Goal: Task Accomplishment & Management: Use online tool/utility

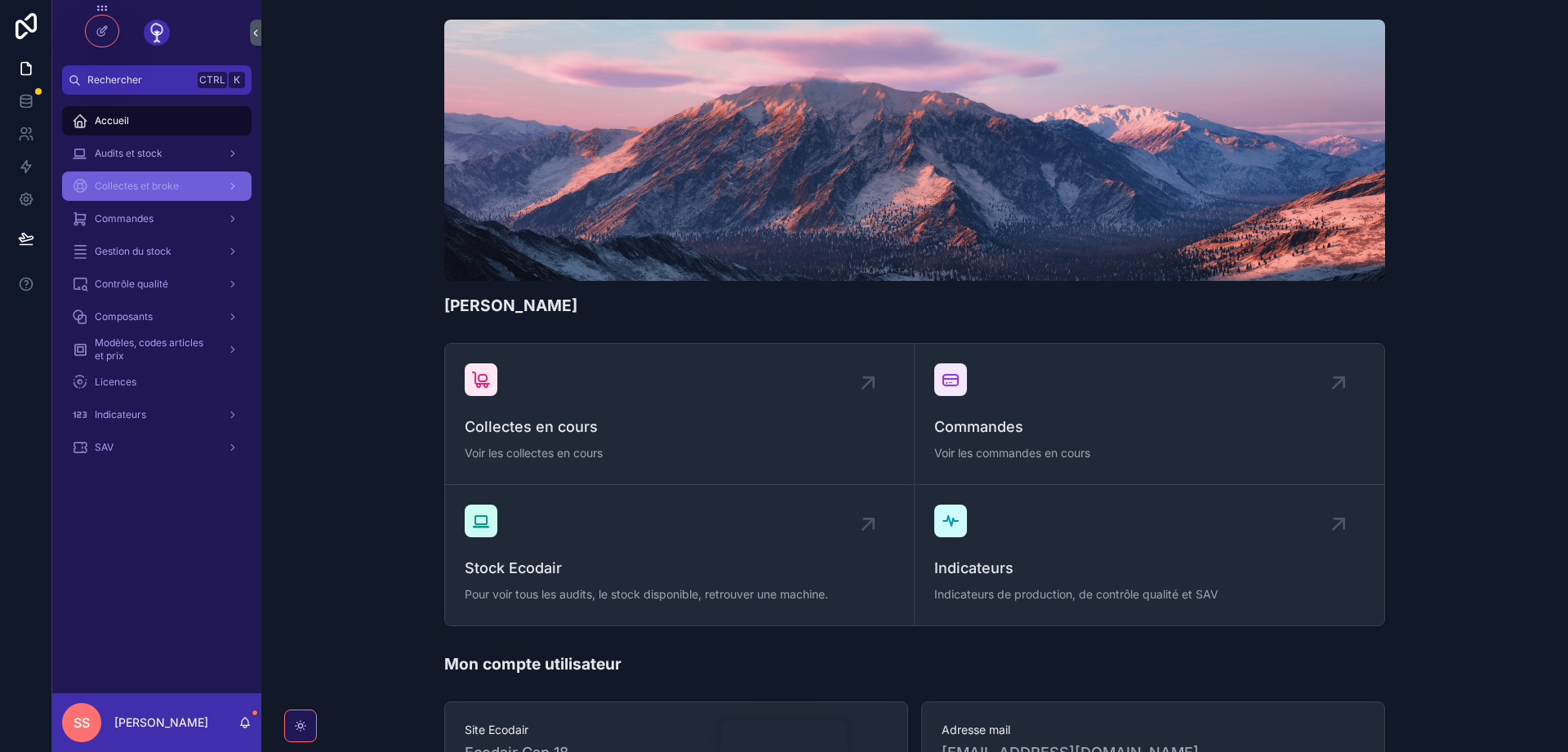
click at [163, 193] on div "Collectes et broke" at bounding box center [157, 186] width 170 height 26
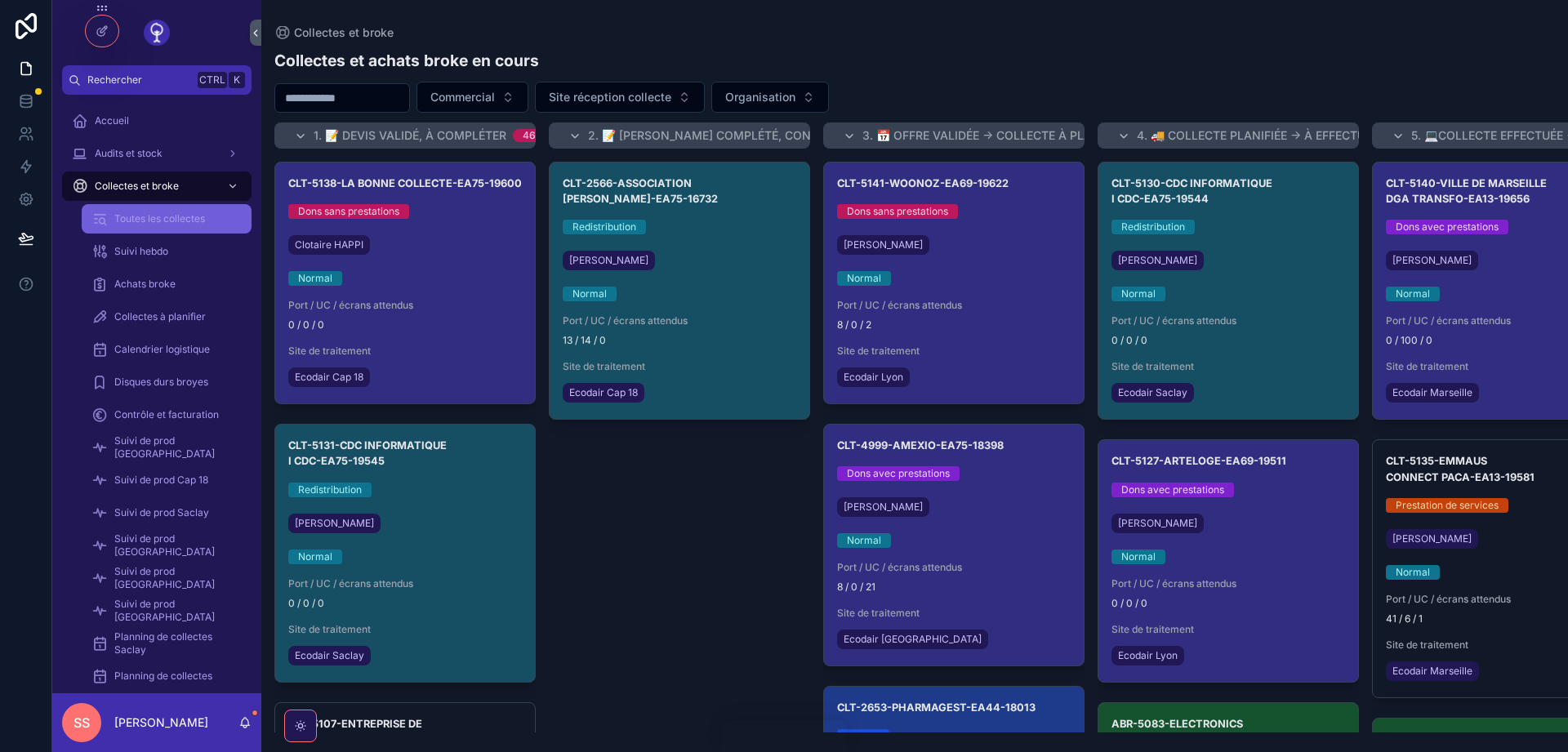
click at [194, 219] on span "Toutes les collectes" at bounding box center [160, 219] width 91 height 13
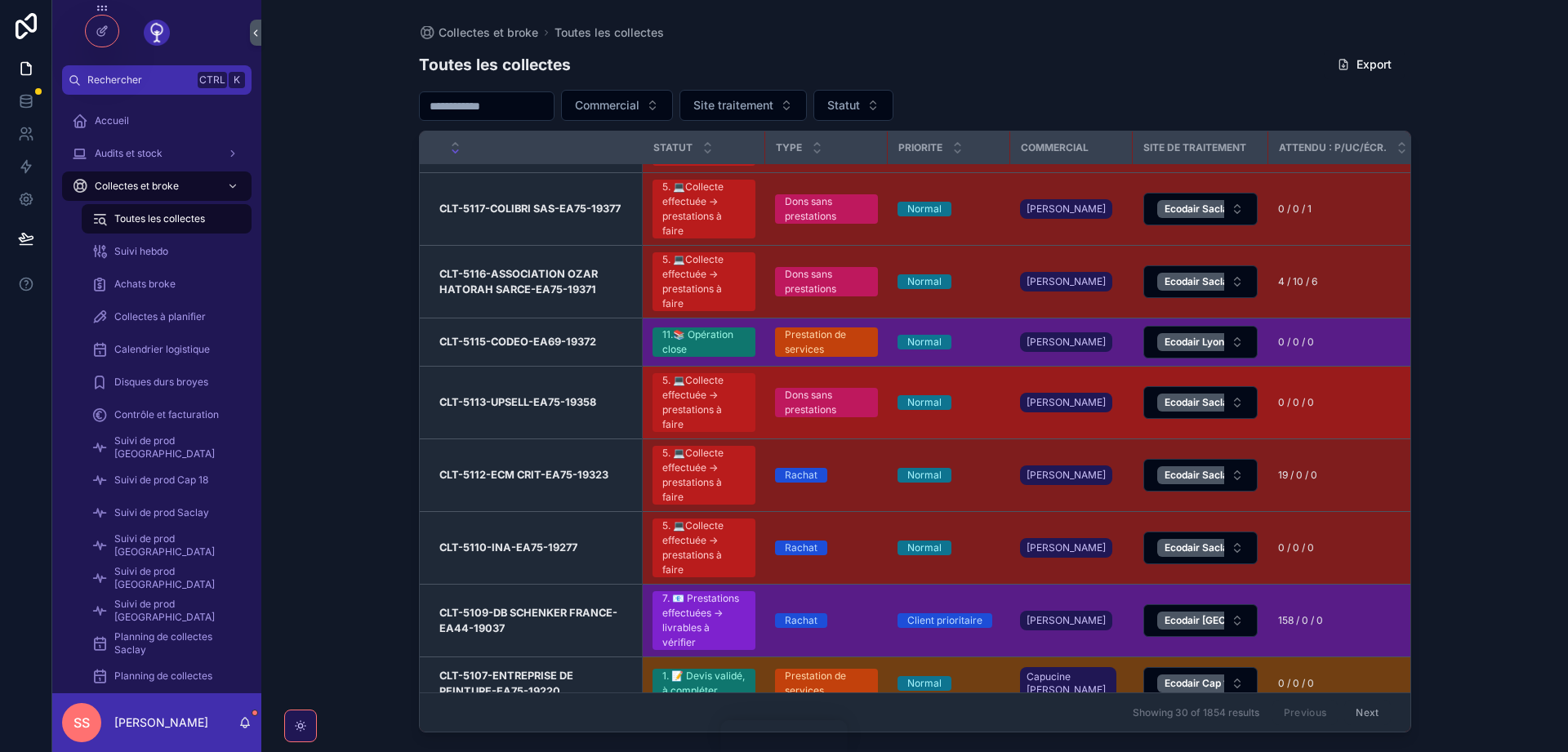
scroll to position [1176, 0]
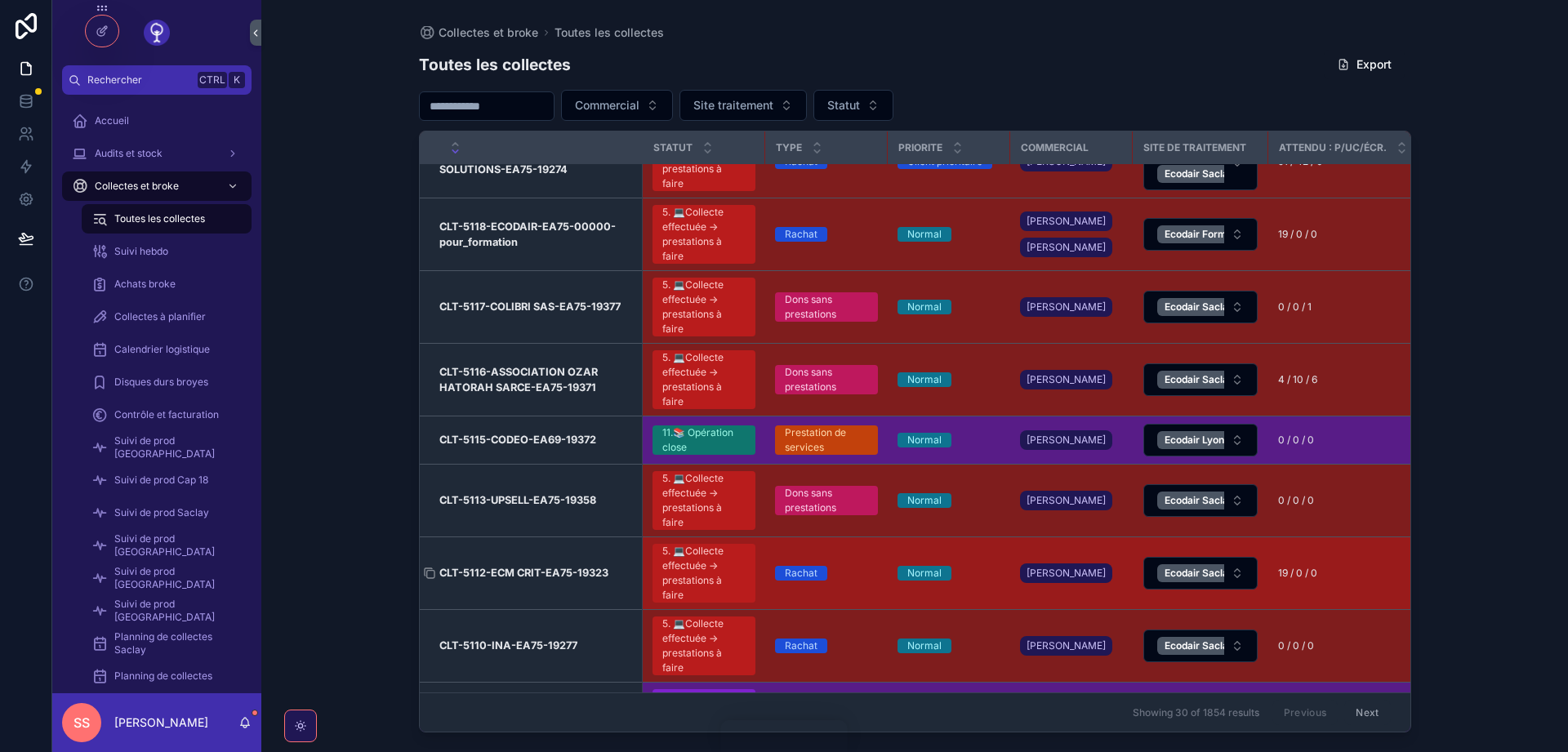
click at [540, 580] on h3 "CLT-5112-ECM CRIT-EA75-19323" at bounding box center [524, 573] width 169 height 16
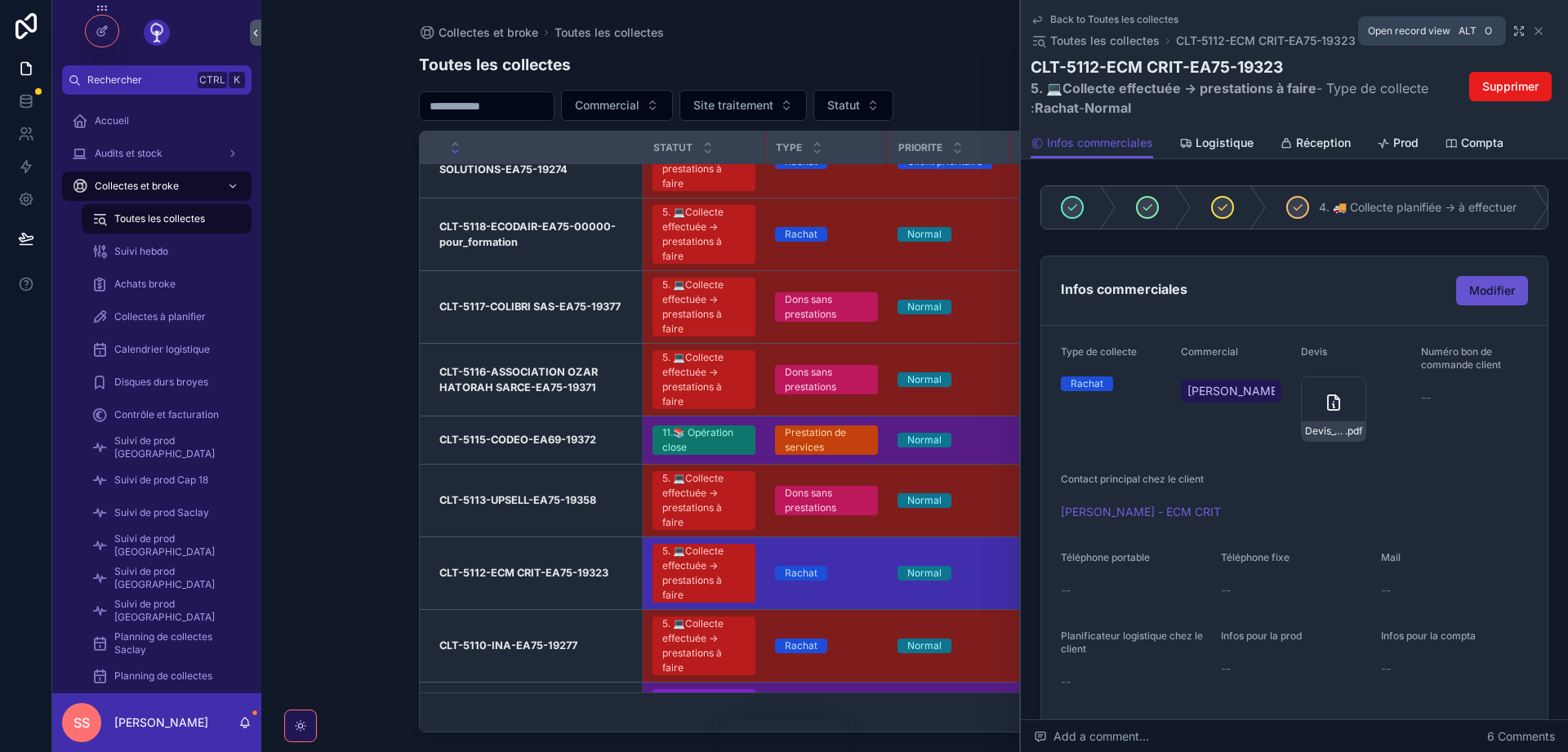
click at [1517, 32] on icon "scrollable content" at bounding box center [1519, 31] width 13 height 13
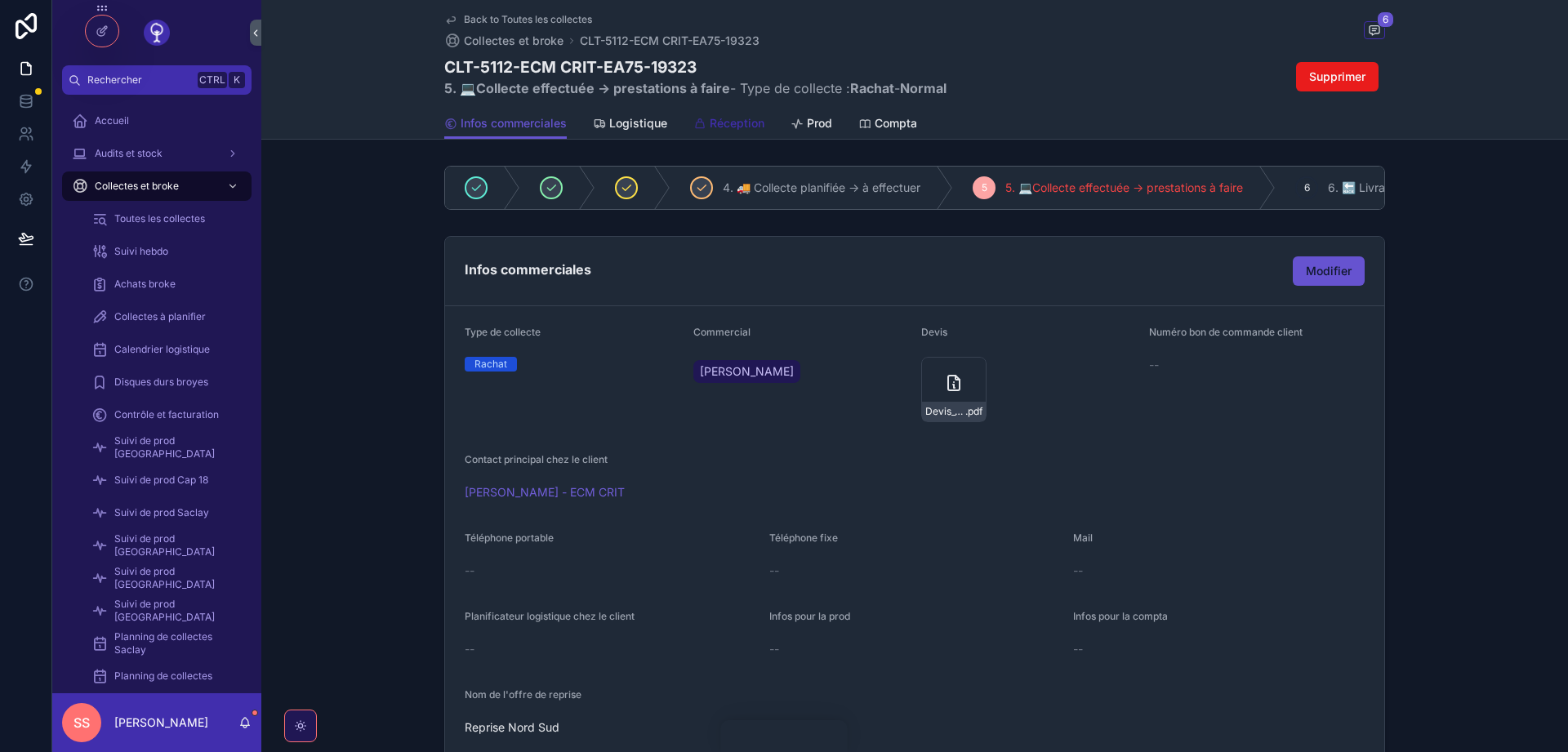
click at [716, 127] on span "Réception" at bounding box center [737, 123] width 55 height 17
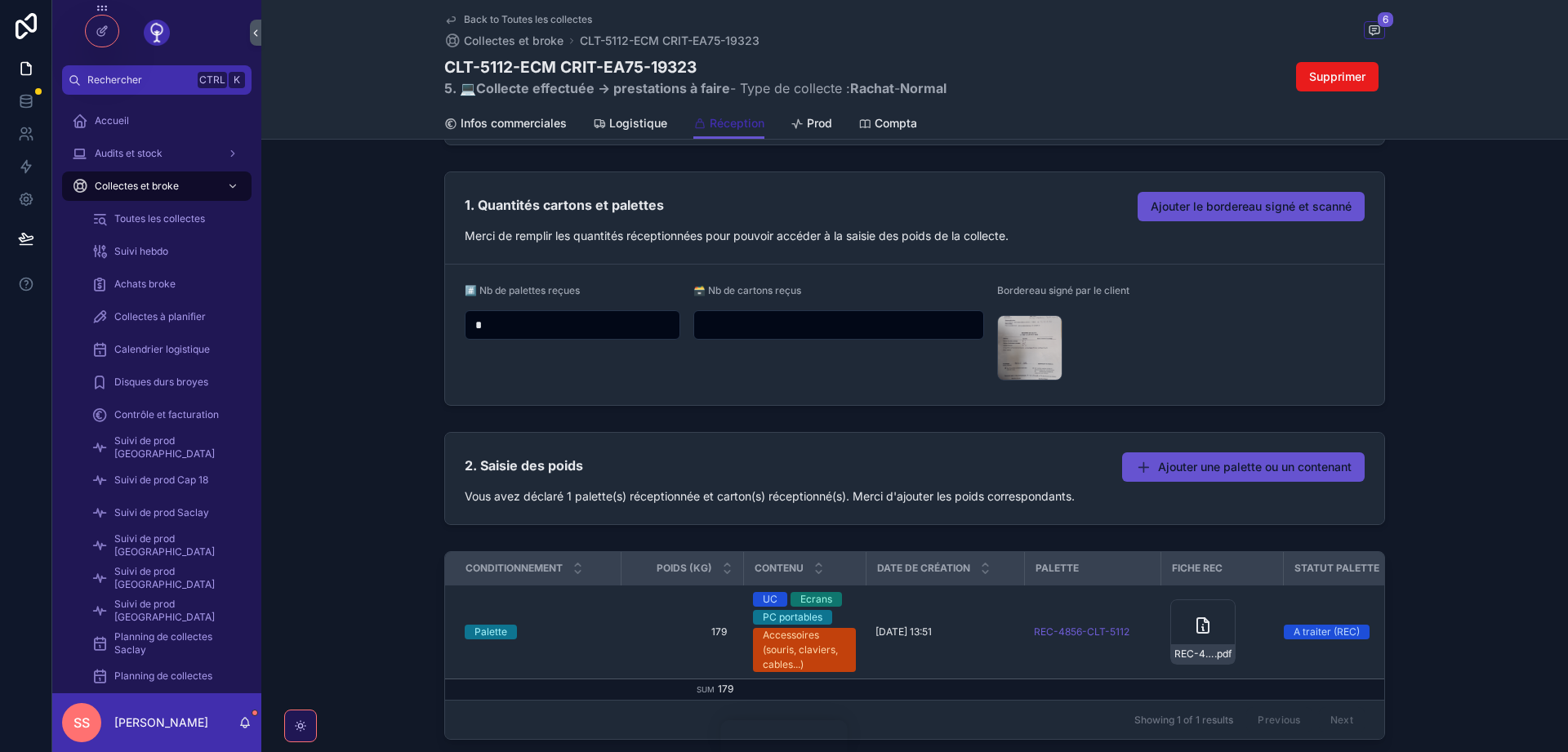
scroll to position [294, 0]
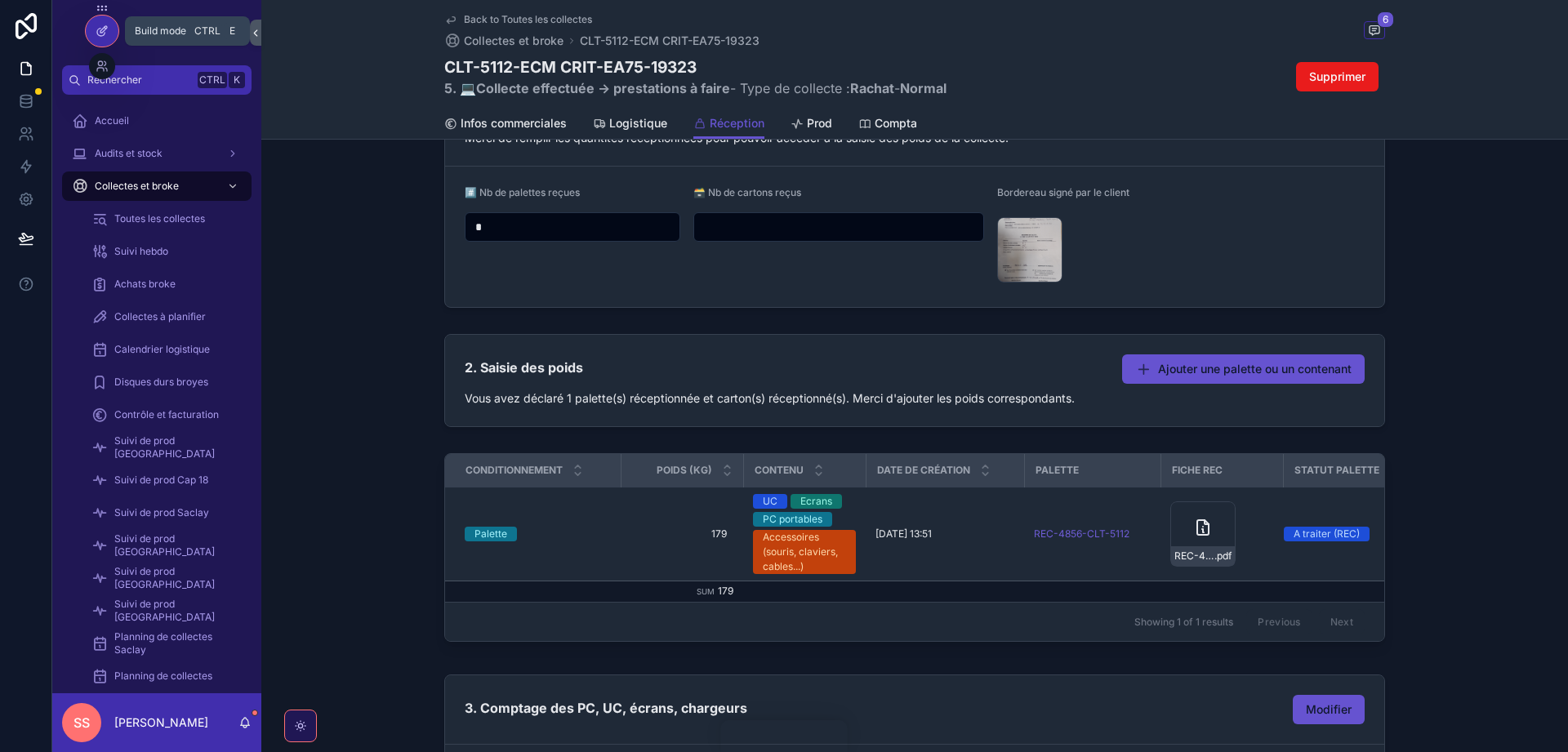
click at [101, 29] on icon at bounding box center [101, 31] width 13 height 13
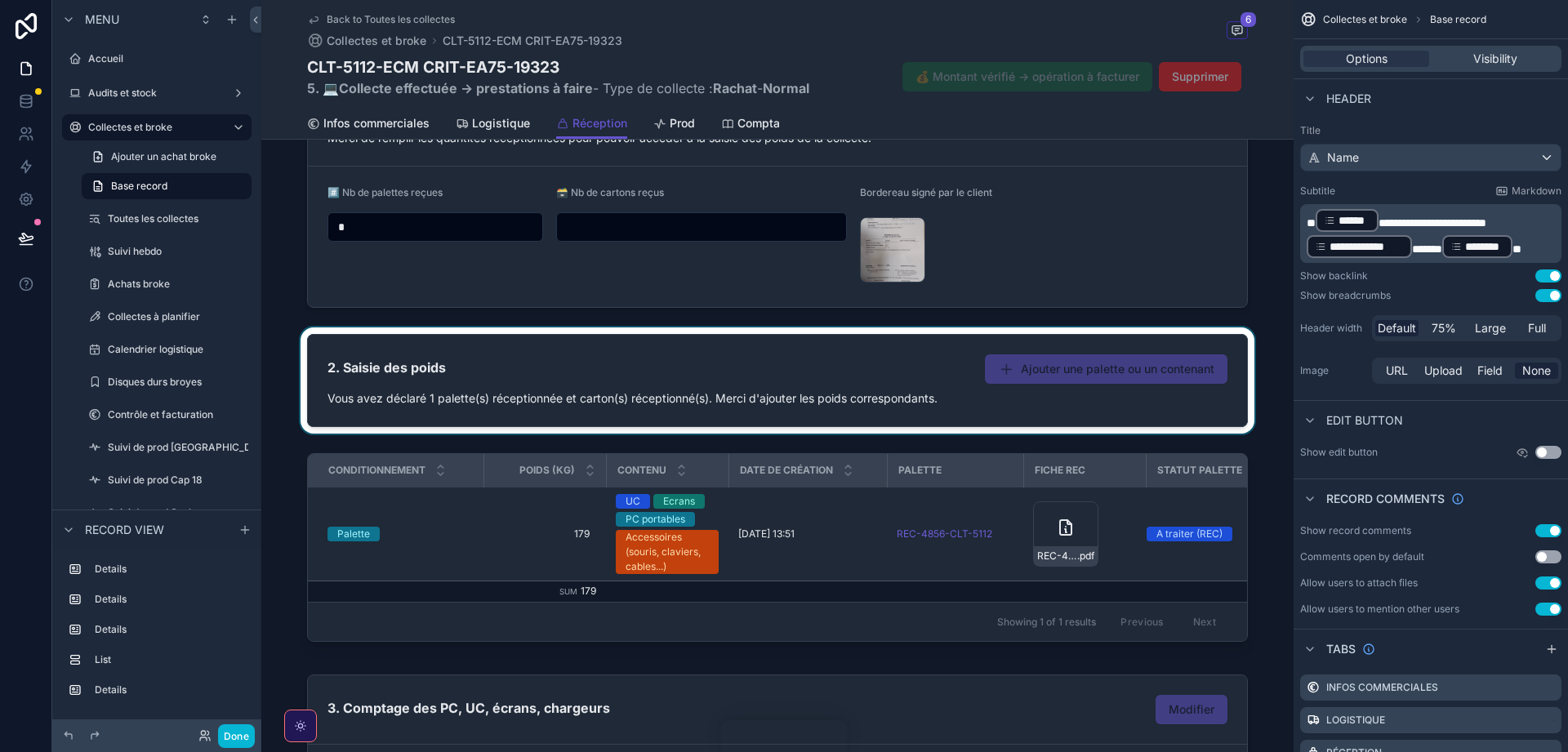
click at [1077, 406] on div "scrollable content" at bounding box center [777, 380] width 1033 height 106
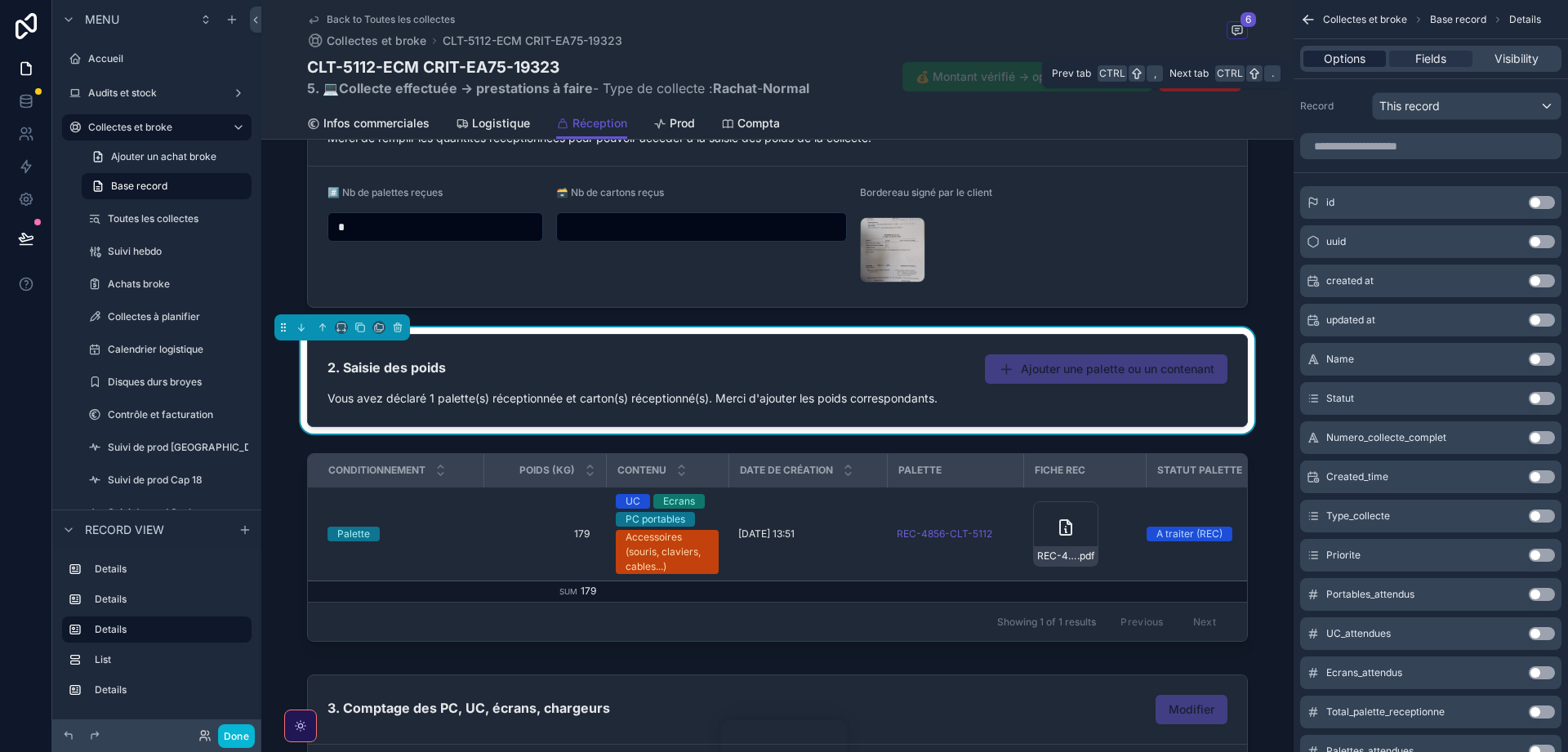
click at [1339, 61] on span "Options" at bounding box center [1344, 58] width 41 height 17
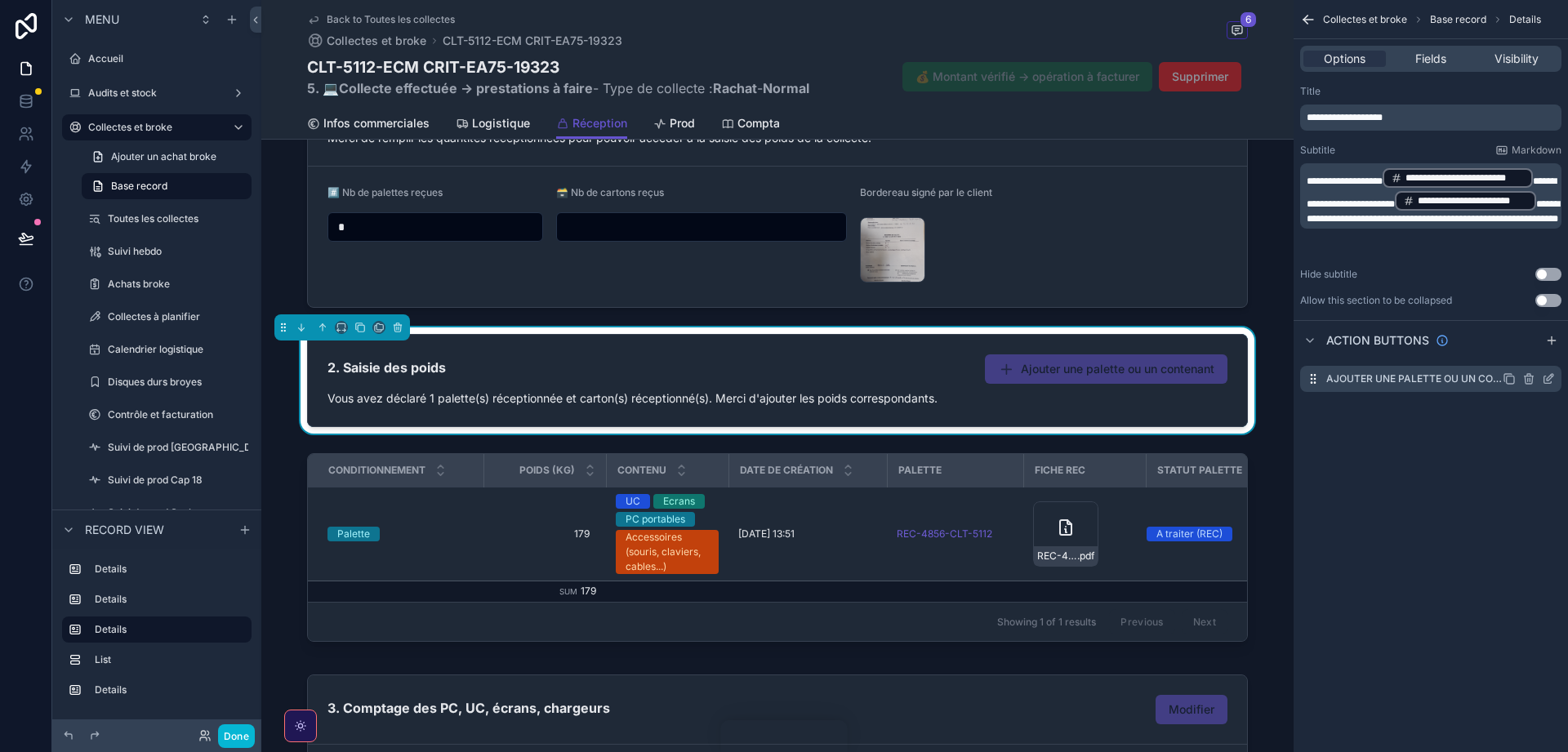
click at [1550, 377] on icon "scrollable content" at bounding box center [1549, 378] width 13 height 13
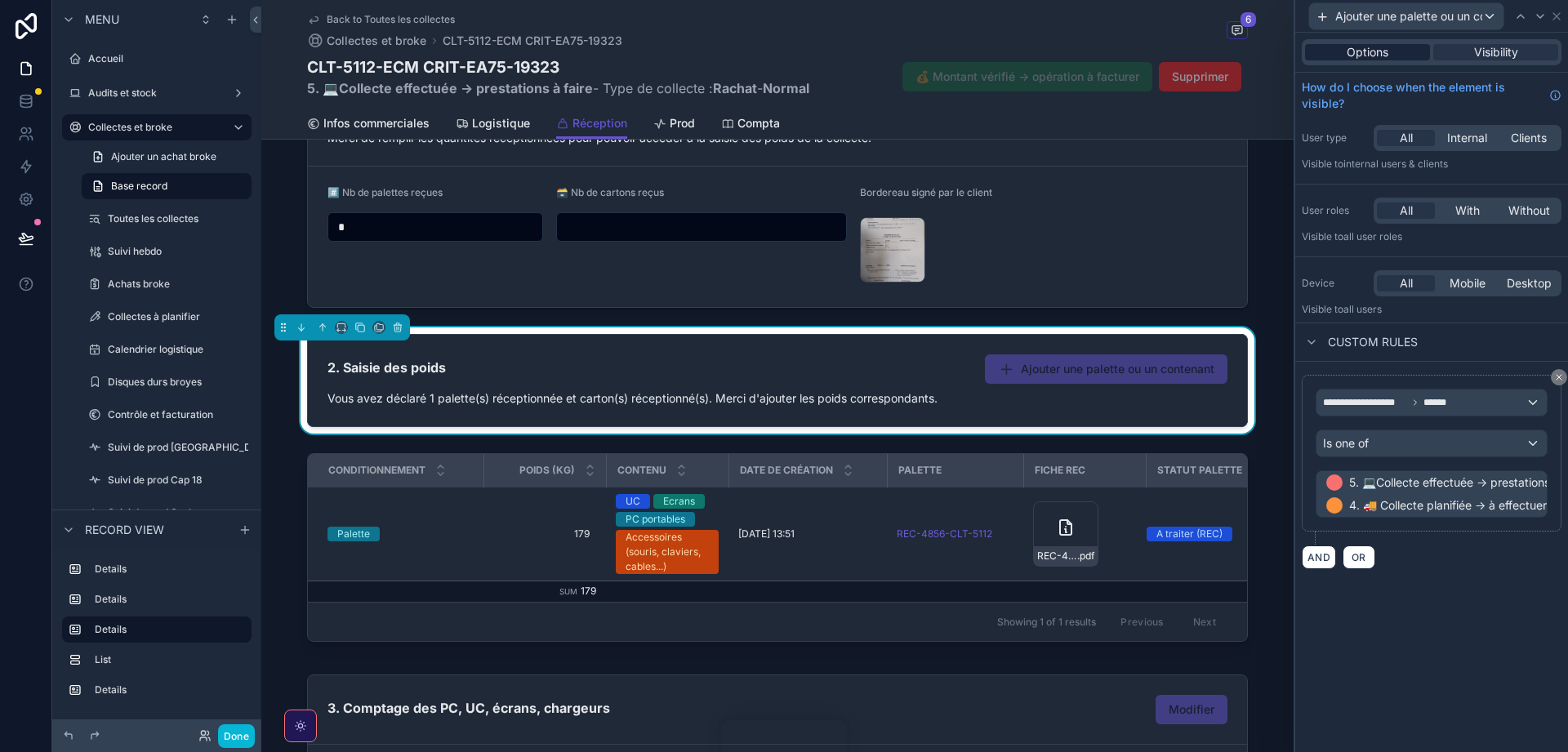
click at [1369, 55] on span "Options" at bounding box center [1367, 52] width 41 height 17
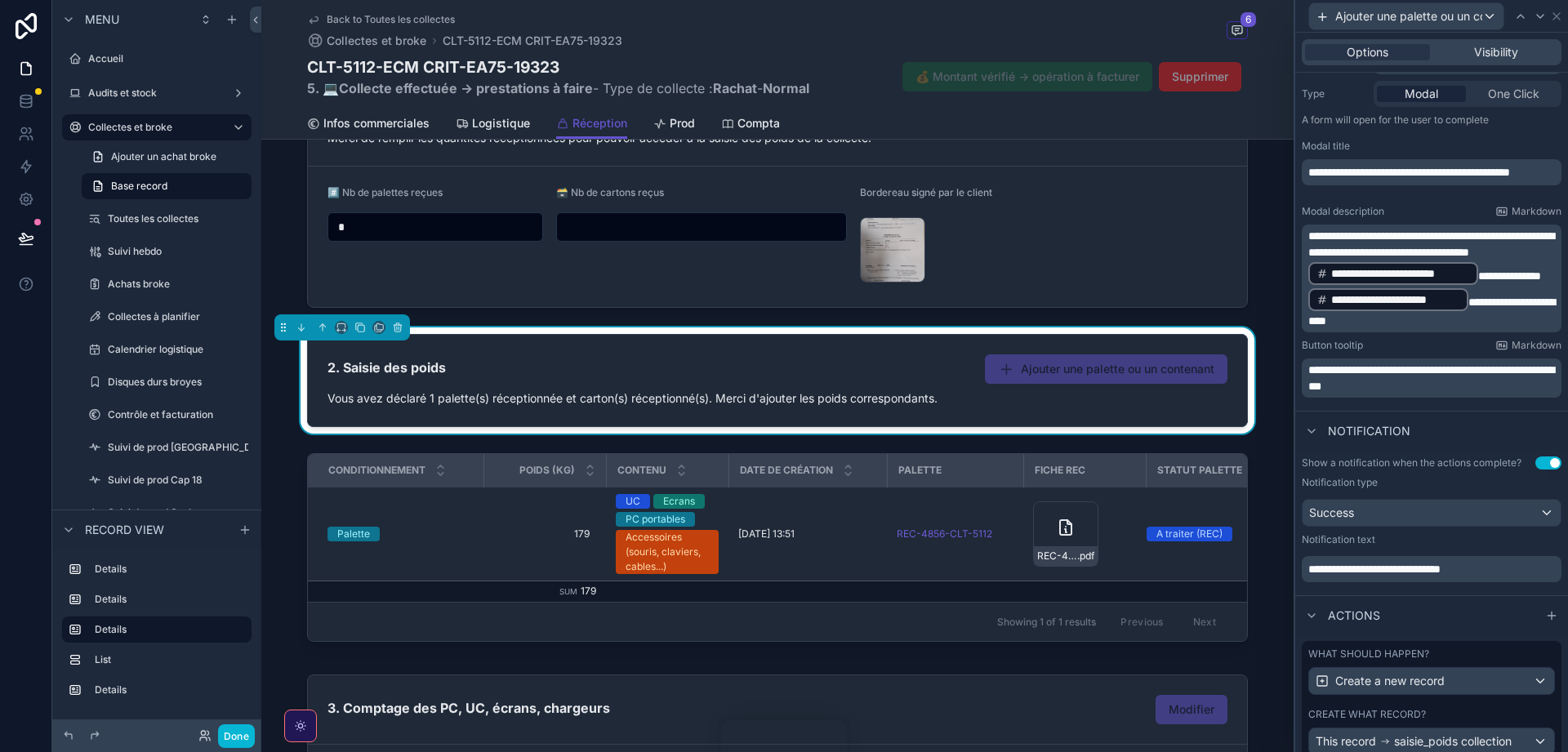
scroll to position [281, 0]
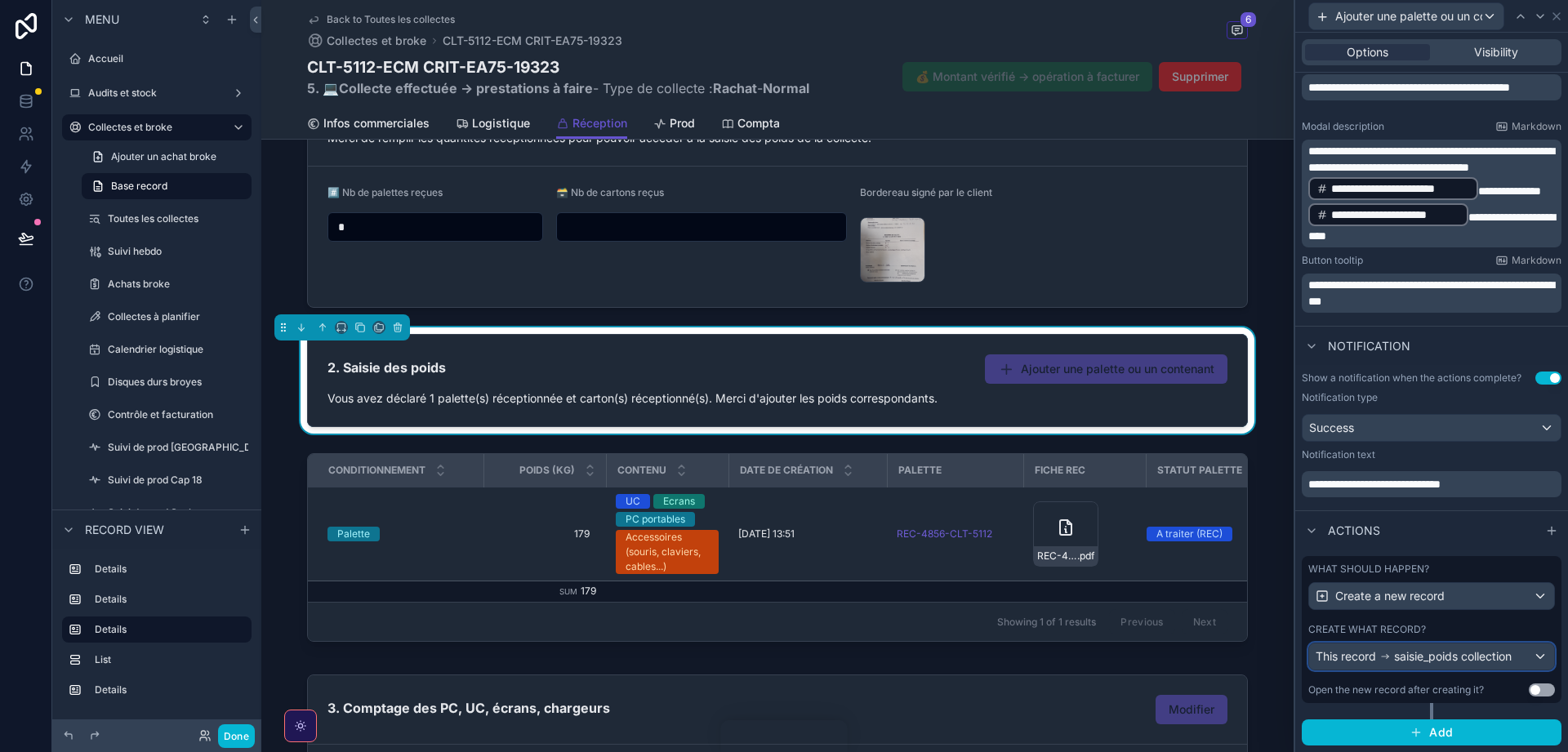
click at [1428, 647] on div "This record saisie_poids collection" at bounding box center [1432, 657] width 245 height 26
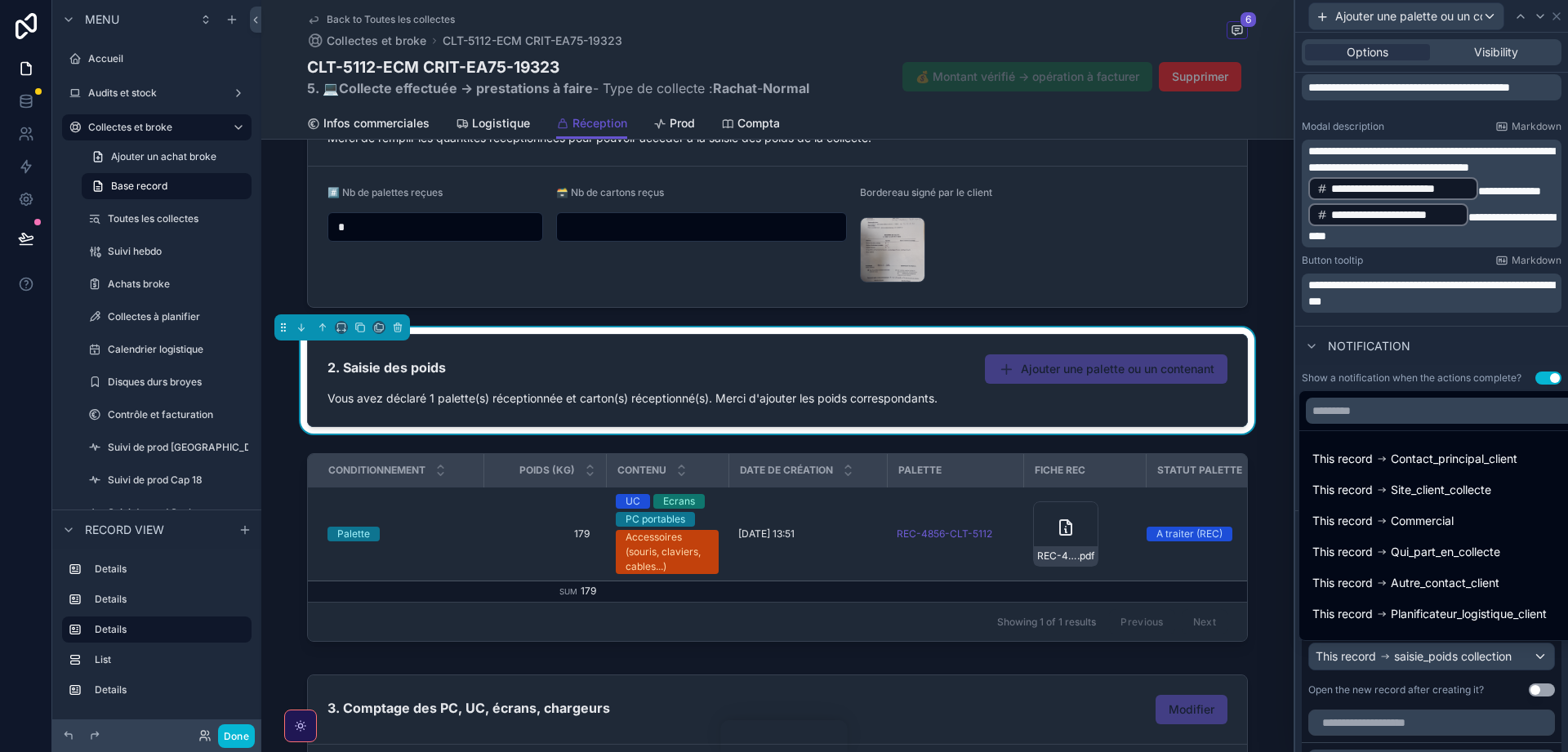
click at [1428, 647] on div at bounding box center [1431, 376] width 273 height 752
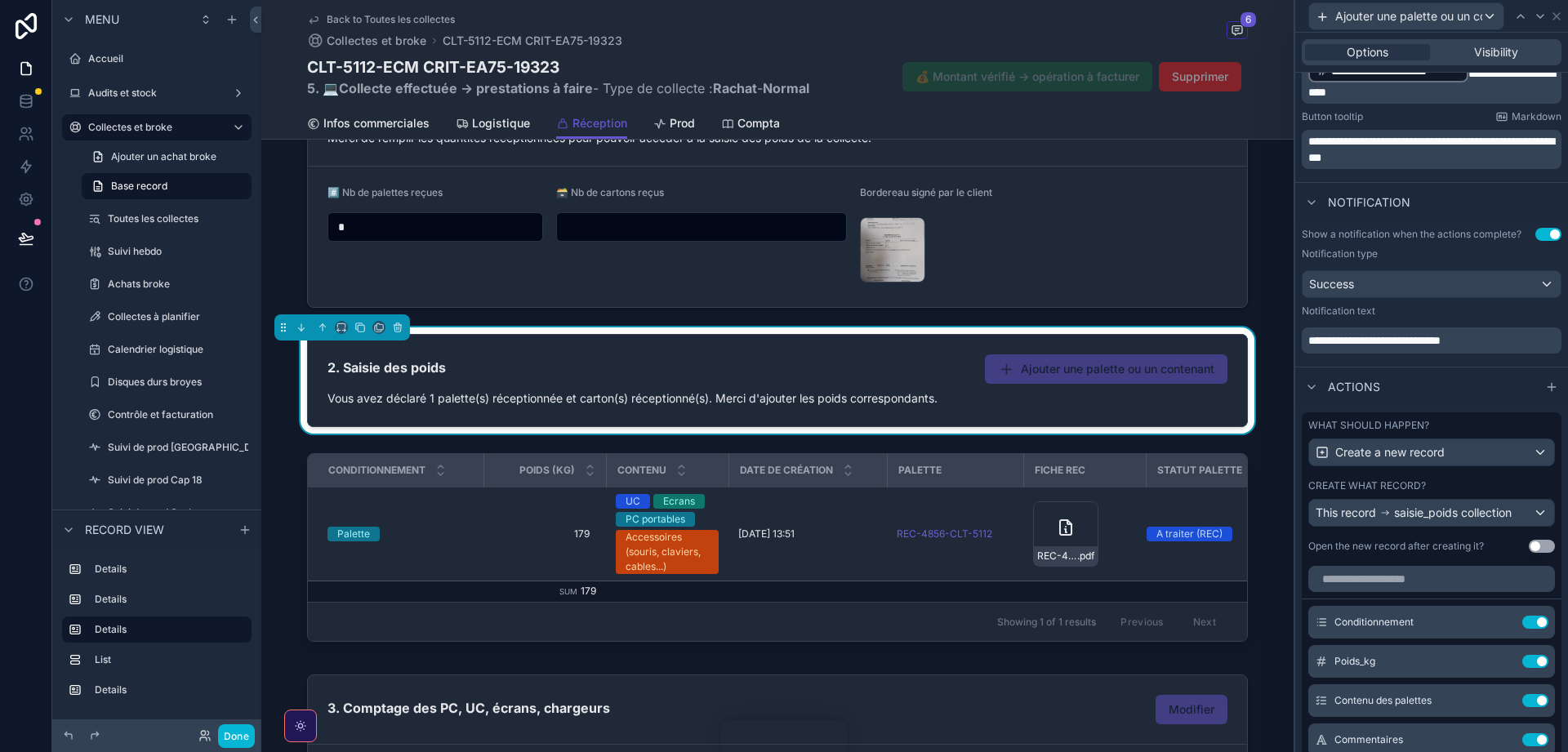
scroll to position [403, 0]
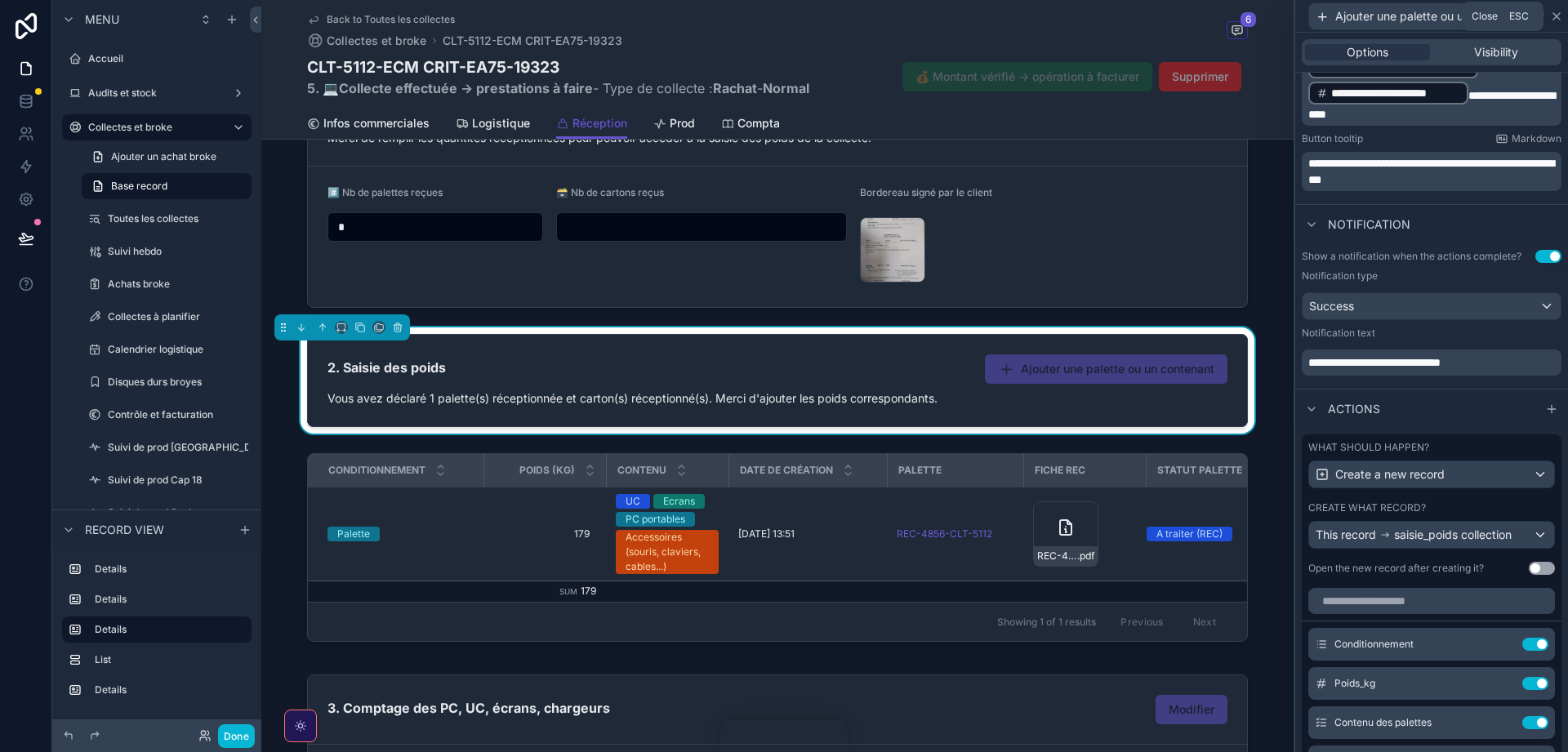
click at [1558, 16] on icon at bounding box center [1557, 16] width 13 height 13
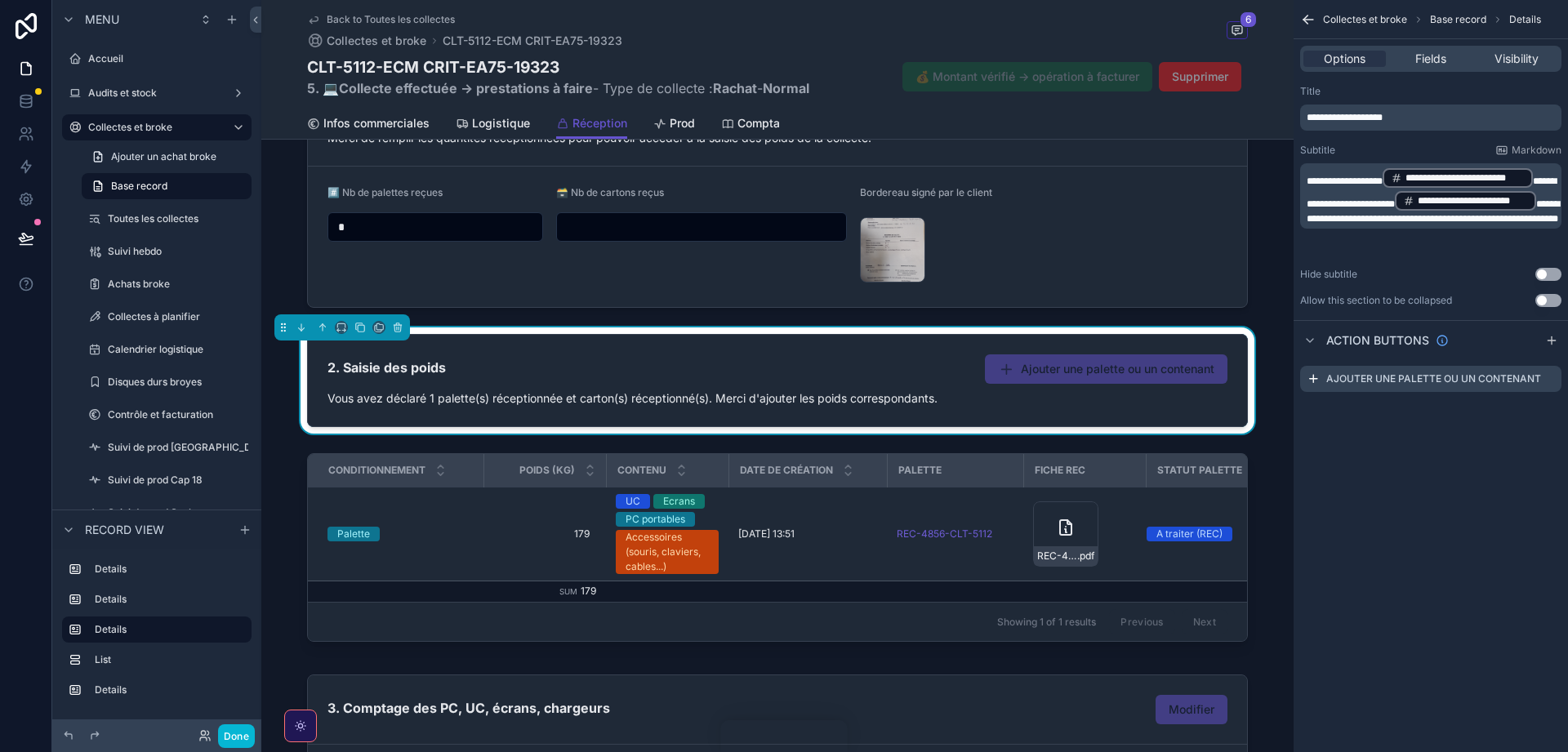
click at [1306, 16] on icon "scrollable content" at bounding box center [1308, 19] width 17 height 17
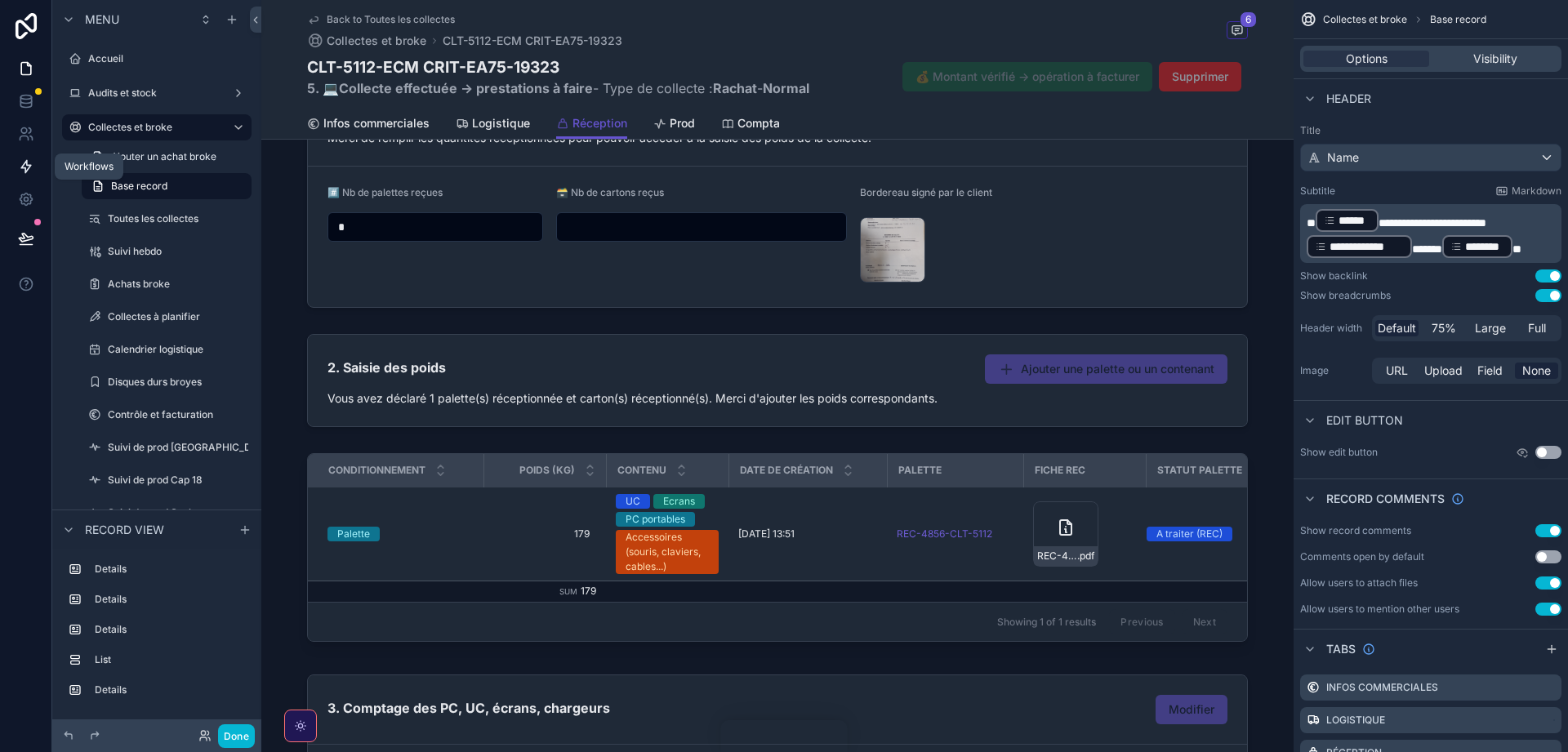
click at [29, 166] on icon at bounding box center [26, 167] width 10 height 12
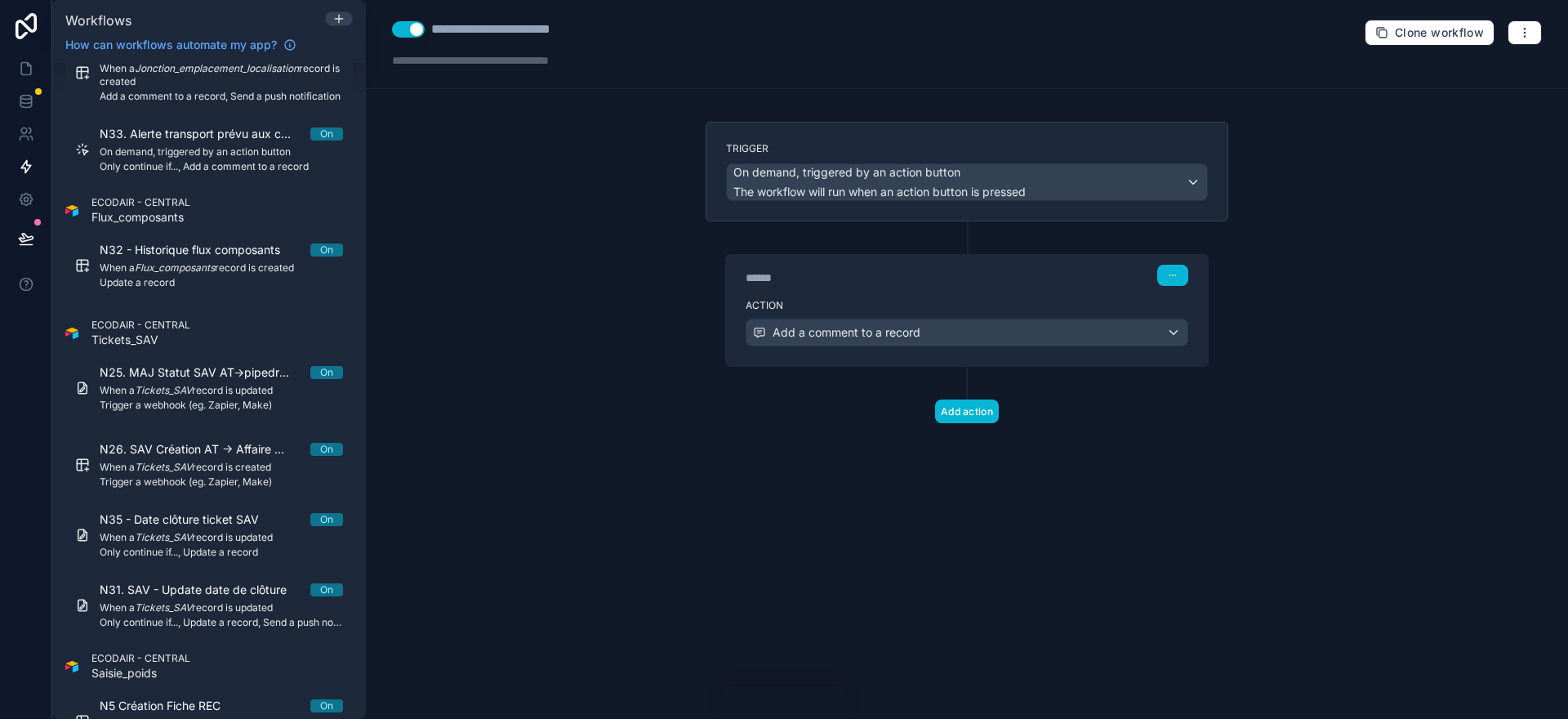
scroll to position [3419, 0]
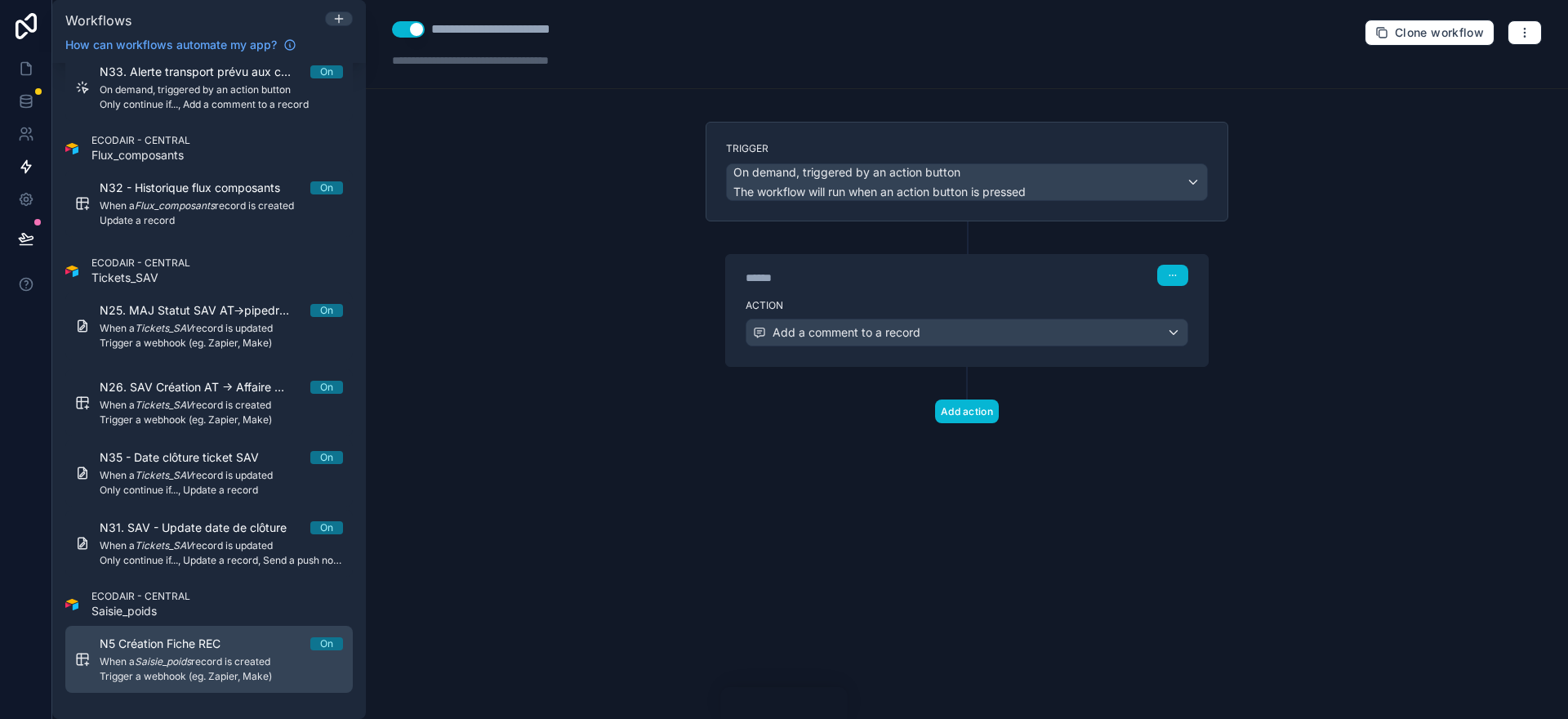
click at [240, 648] on span "N5 Création Fiche REC" at bounding box center [169, 644] width 140 height 17
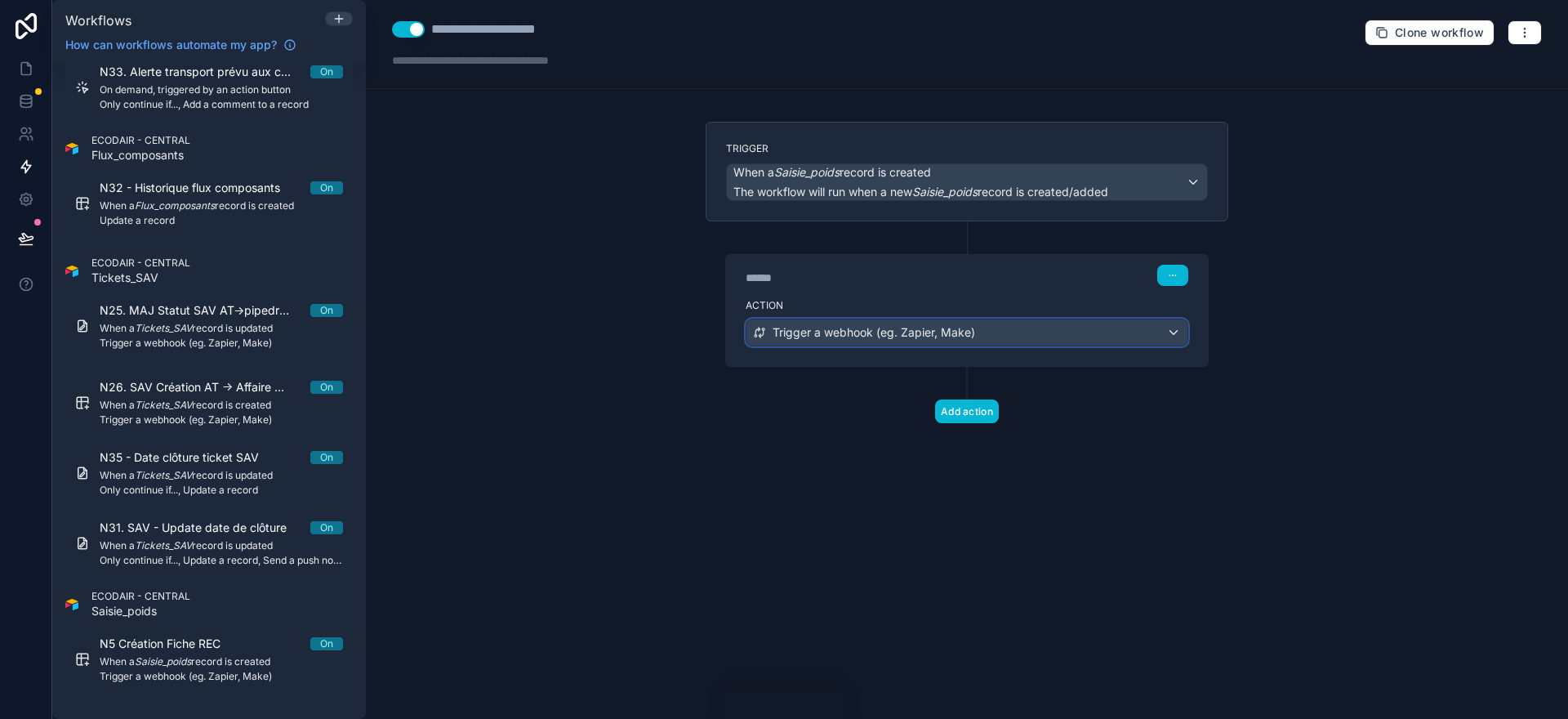
click at [1051, 332] on div "Trigger a webhook (eg. Zapier, Make)" at bounding box center [967, 333] width 441 height 26
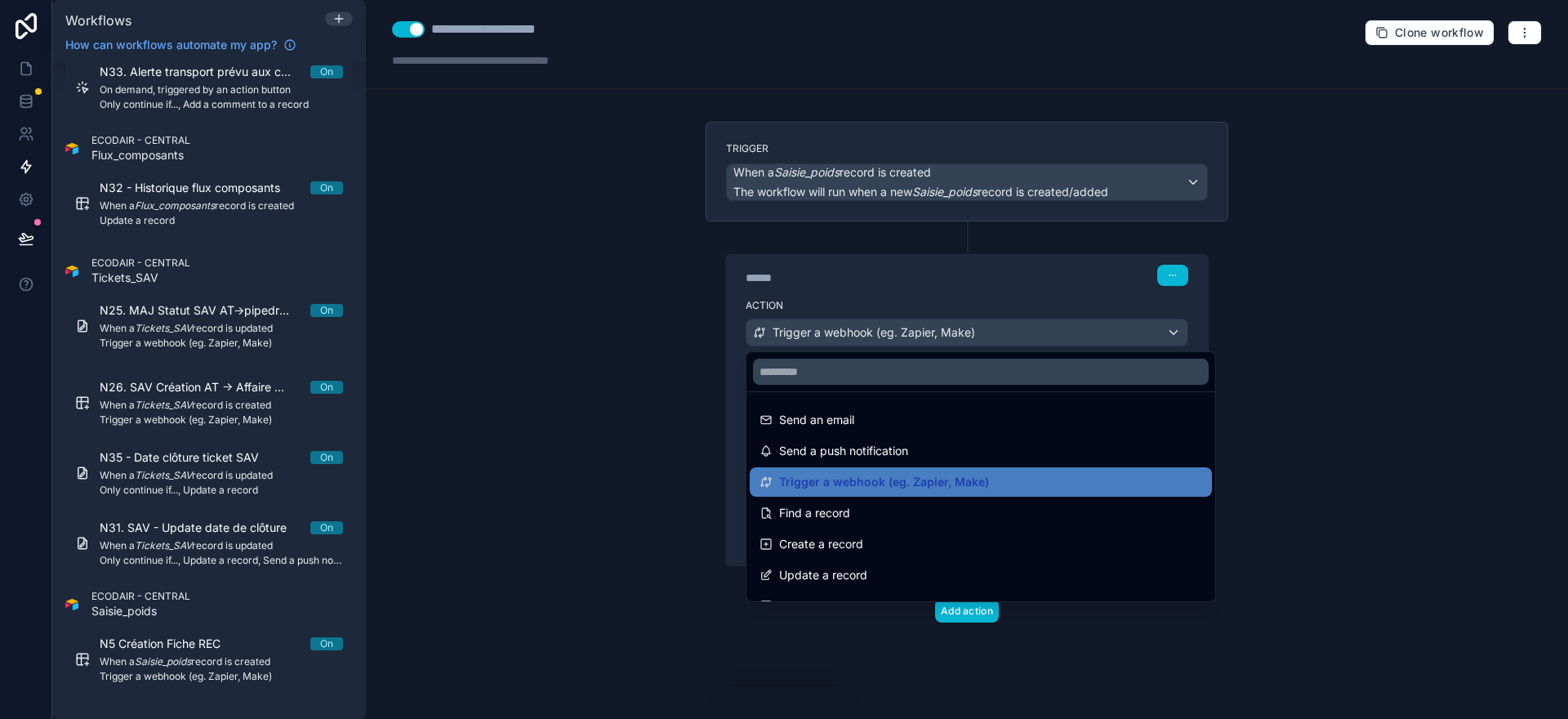
click at [1050, 333] on div at bounding box center [784, 359] width 1568 height 719
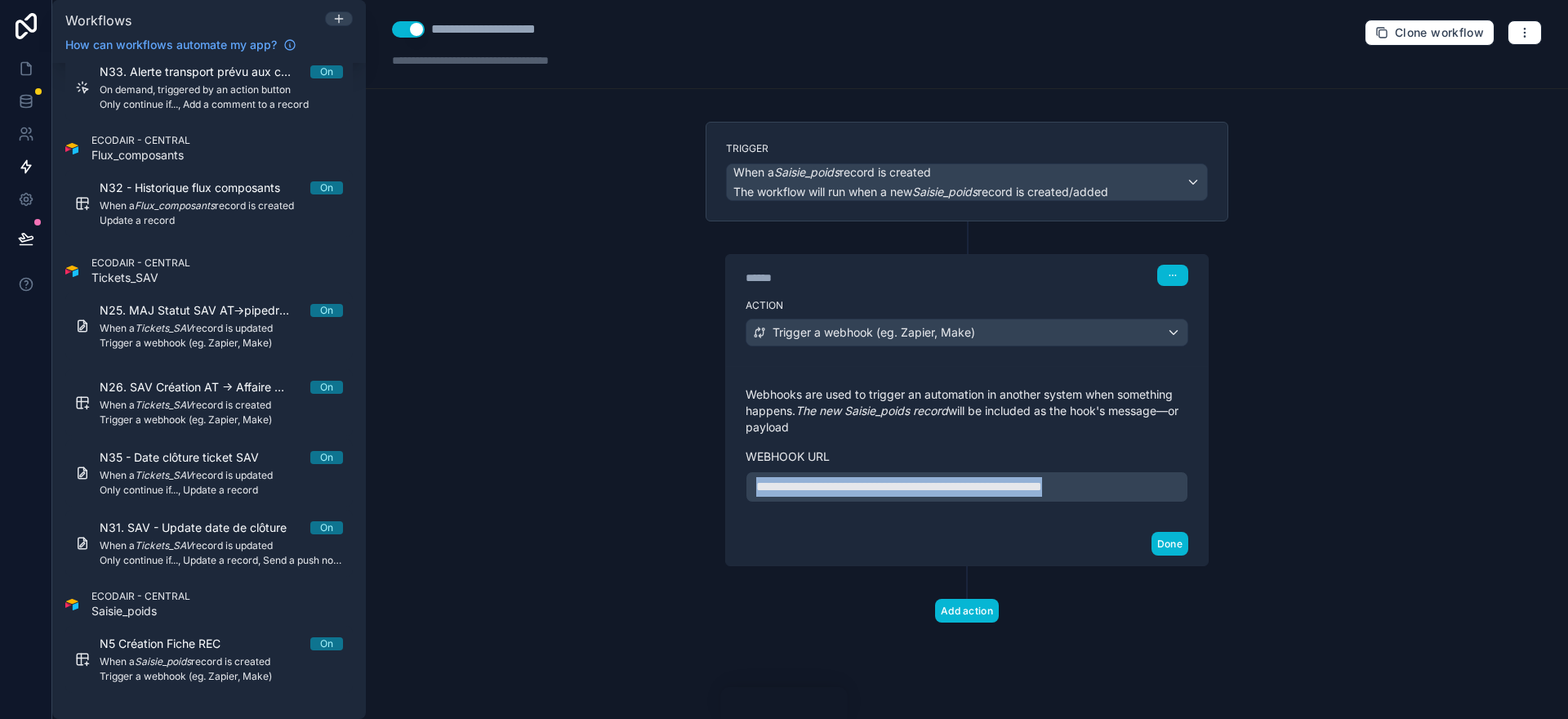
drag, startPoint x: 1167, startPoint y: 491, endPoint x: 730, endPoint y: 496, distance: 437.0
click at [730, 496] on div "**********" at bounding box center [967, 444] width 482 height 156
copy span "**********"
click at [1173, 544] on button "Done" at bounding box center [1170, 543] width 37 height 24
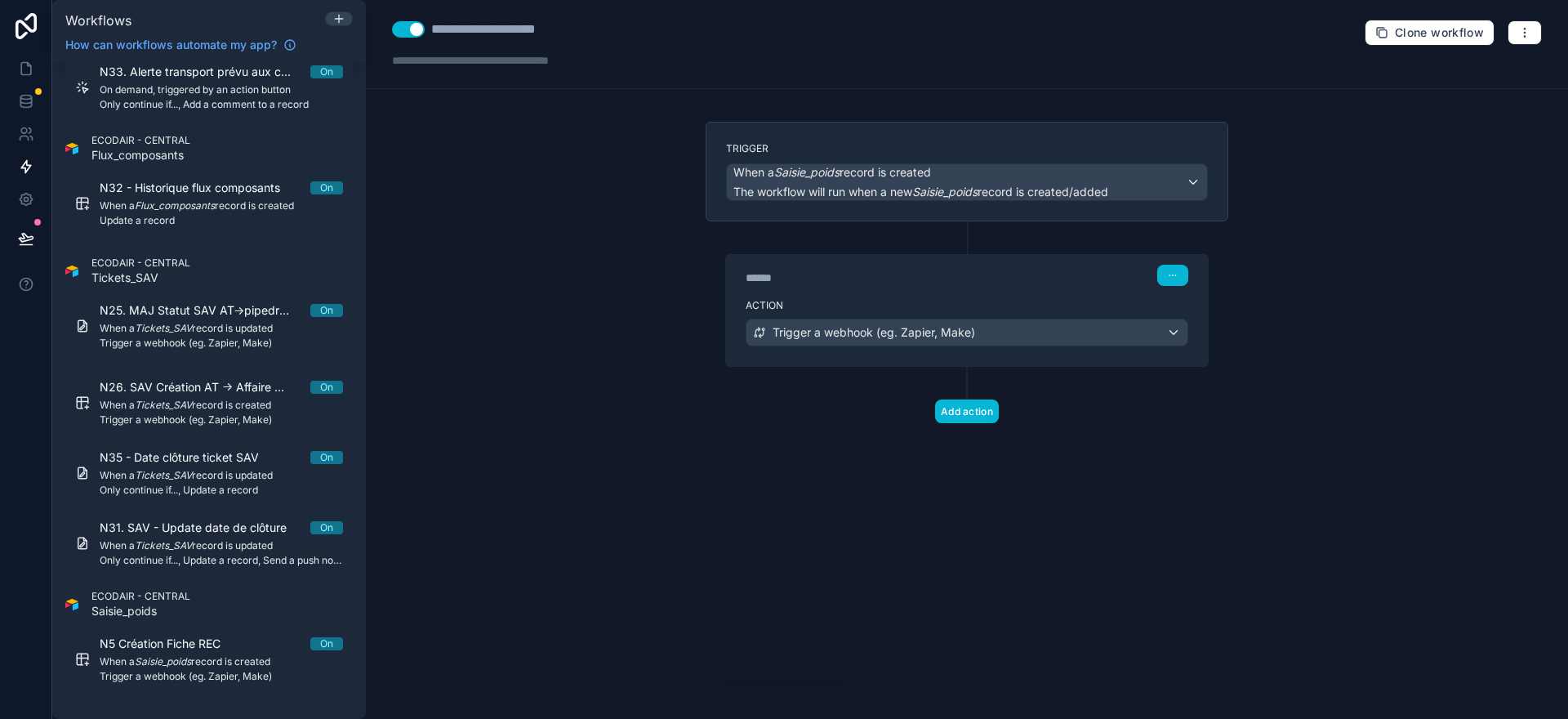
click at [1306, 664] on div "**********" at bounding box center [967, 359] width 1202 height 719
drag, startPoint x: 570, startPoint y: 28, endPoint x: 433, endPoint y: 26, distance: 137.0
click at [433, 26] on div "**********" at bounding box center [508, 29] width 153 height 19
copy div "**********"
click at [27, 67] on icon at bounding box center [26, 69] width 17 height 17
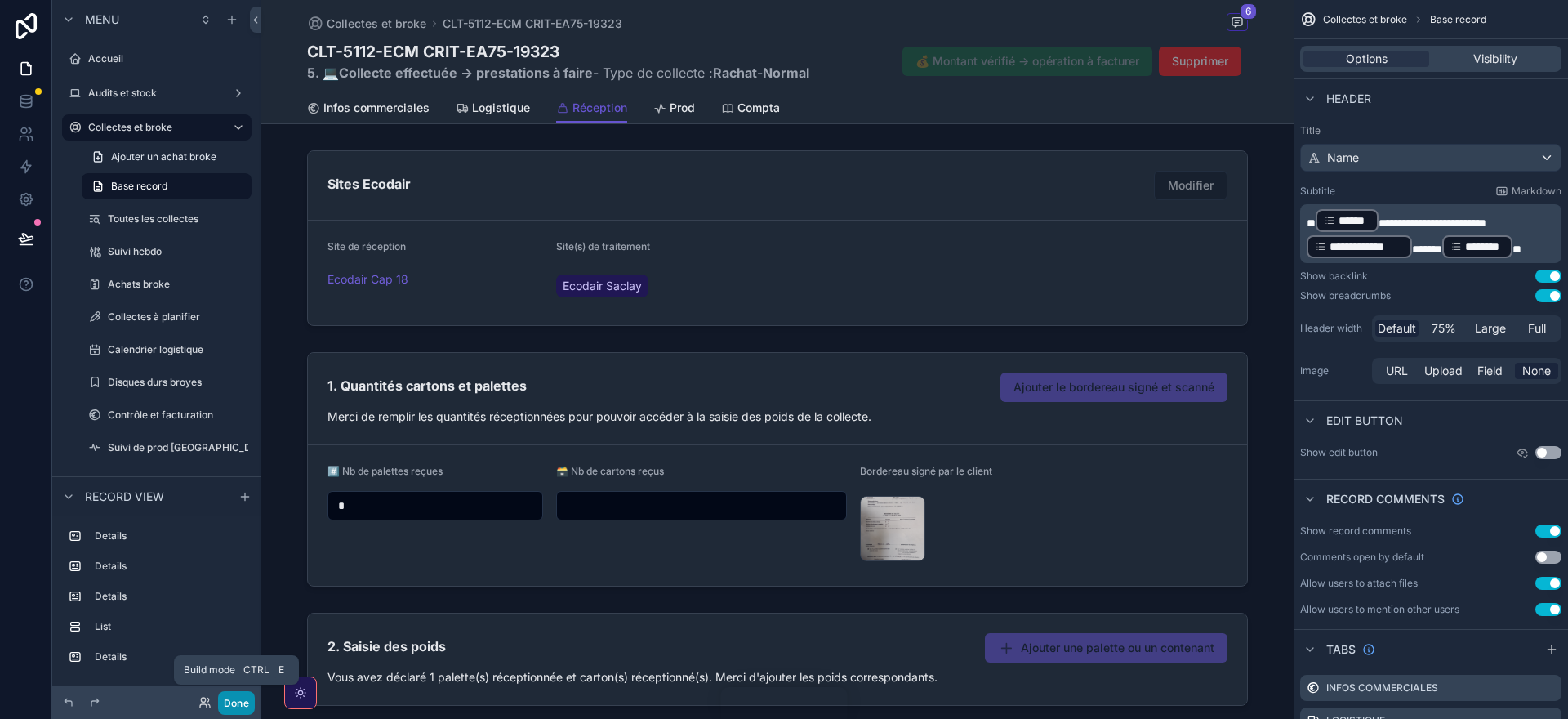
click at [238, 701] on button "Done" at bounding box center [236, 703] width 37 height 24
